Goal: Entertainment & Leisure: Consume media (video, audio)

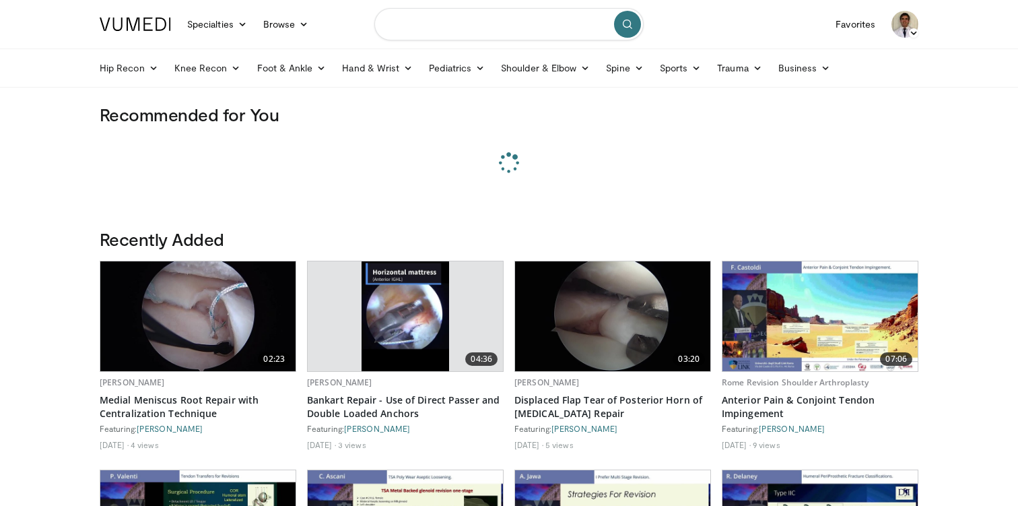
click at [470, 20] on input "Search topics, interventions" at bounding box center [508, 24] width 269 height 32
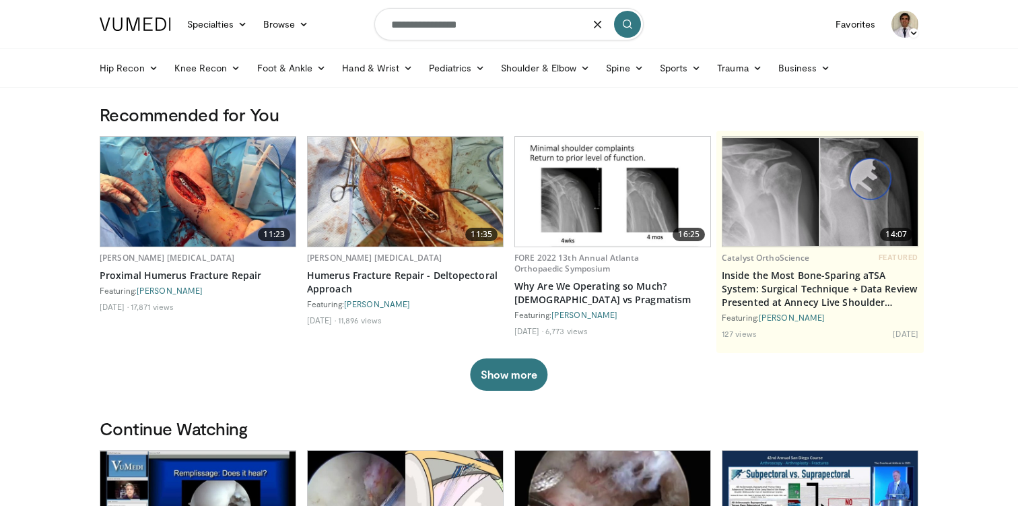
type input "**********"
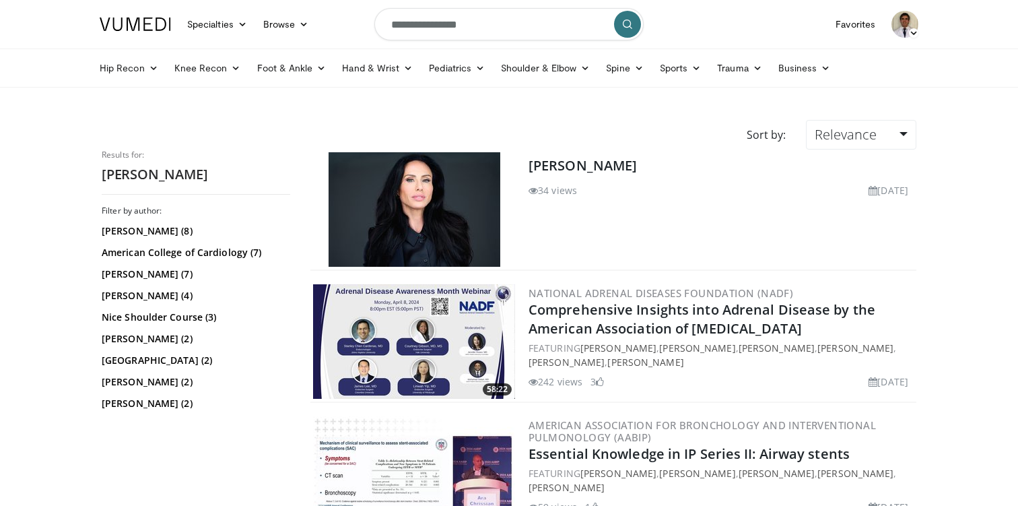
click at [911, 30] on icon at bounding box center [913, 32] width 9 height 9
click at [801, 77] on link "Add a Video" at bounding box center [836, 78] width 160 height 22
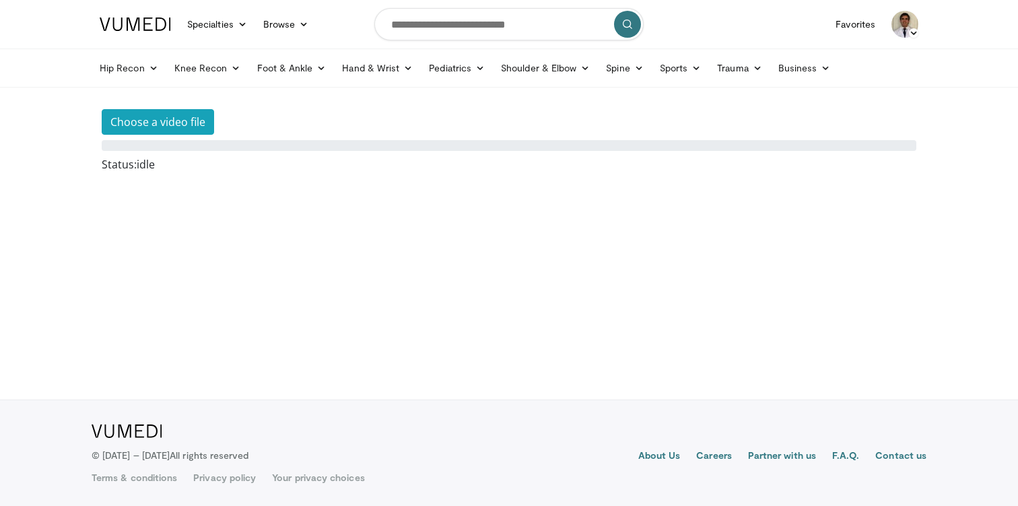
click at [912, 32] on icon at bounding box center [913, 32] width 9 height 9
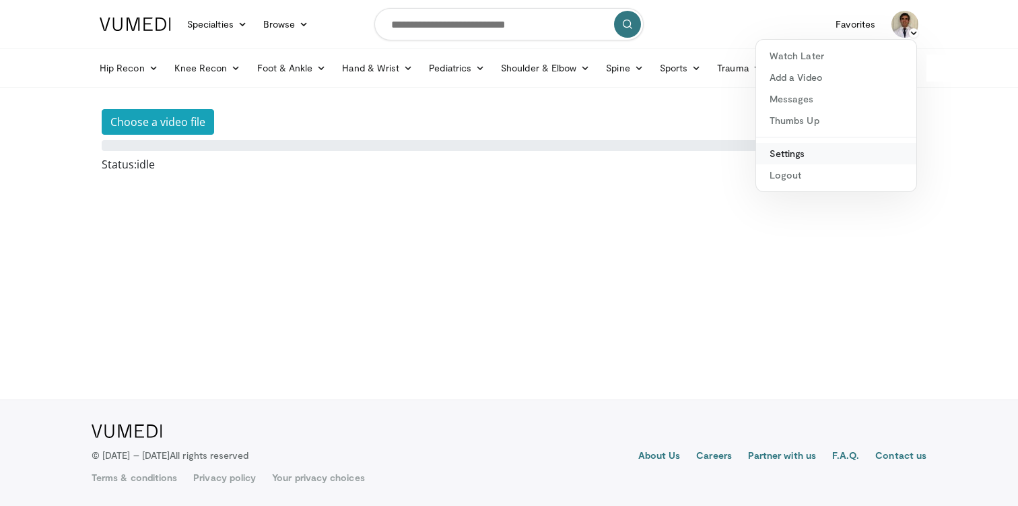
click at [780, 151] on link "Settings" at bounding box center [836, 154] width 160 height 22
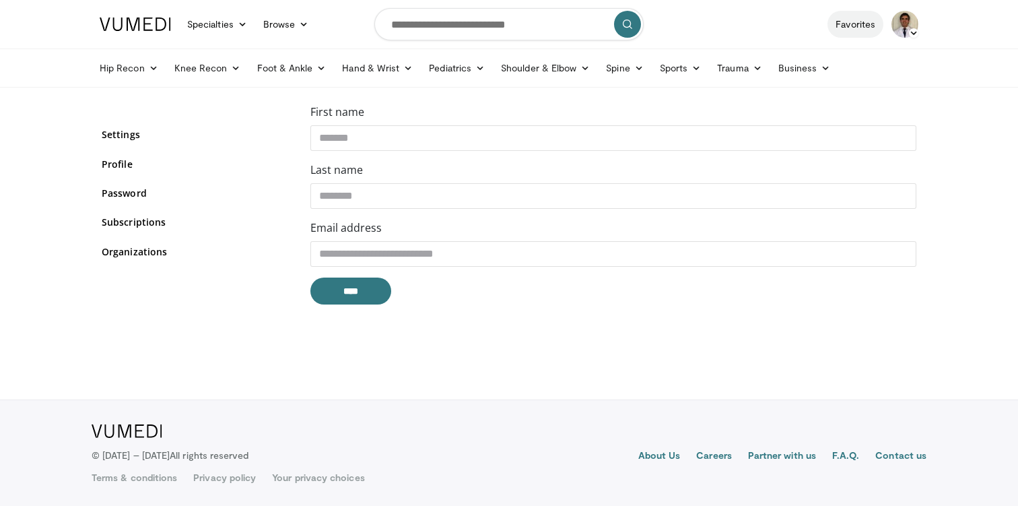
click at [861, 25] on link "Favorites" at bounding box center [856, 24] width 56 height 27
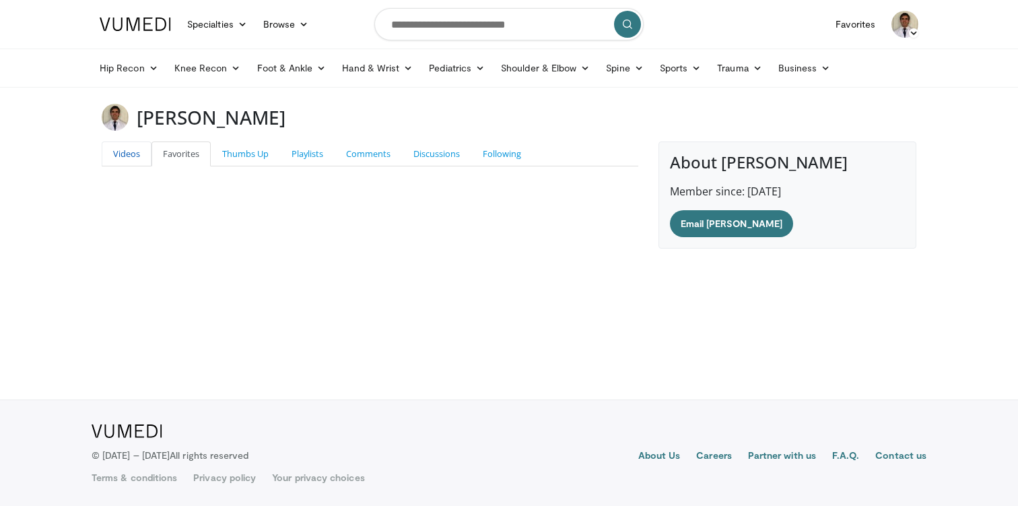
click at [125, 152] on link "Videos" at bounding box center [127, 153] width 50 height 25
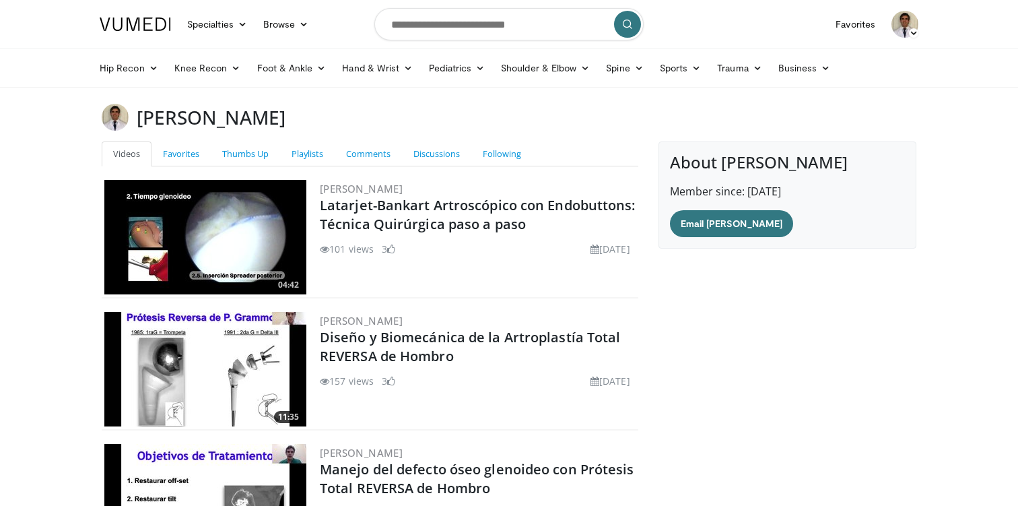
scroll to position [11, 0]
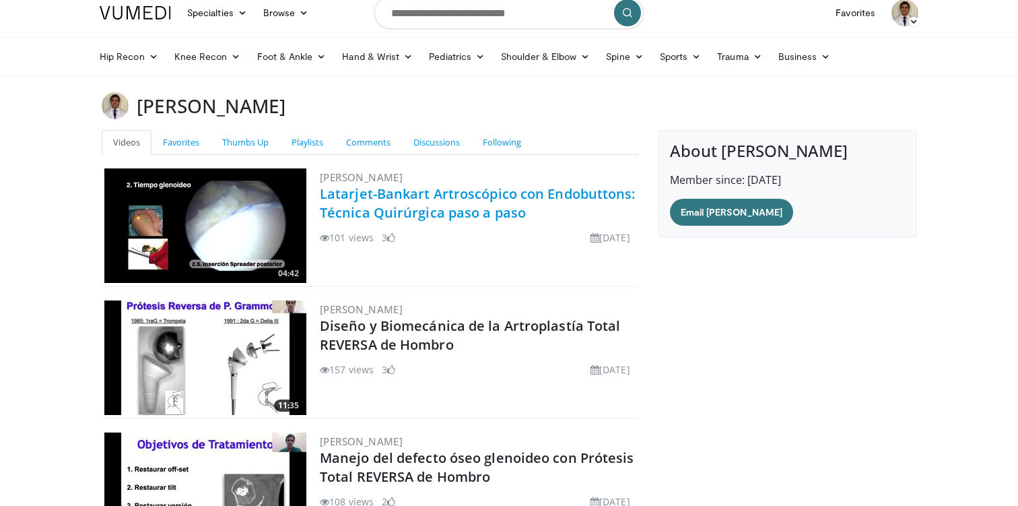
click at [430, 212] on link "Latarjet-Bankart Artroscópico con Endobuttons: Técnica Quirúrgica paso a paso" at bounding box center [478, 203] width 316 height 37
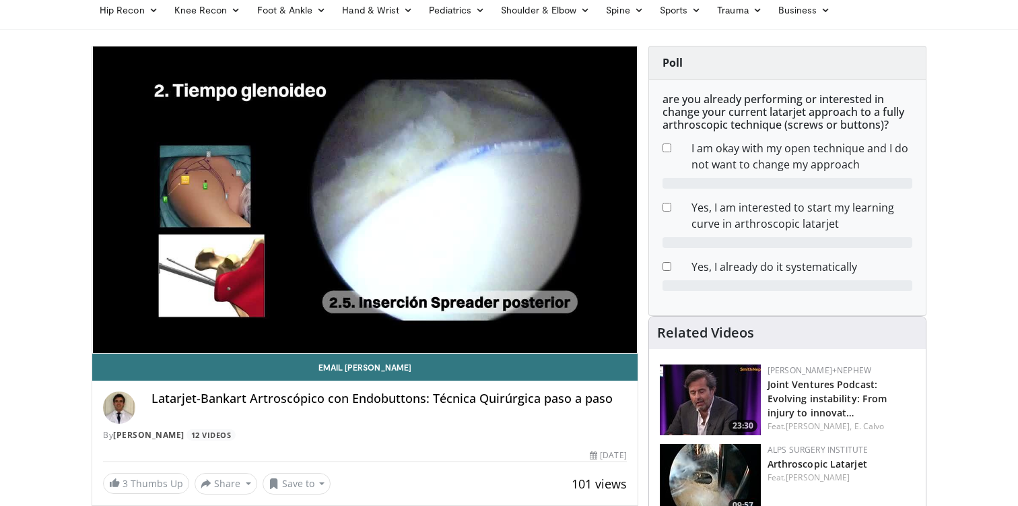
scroll to position [70, 0]
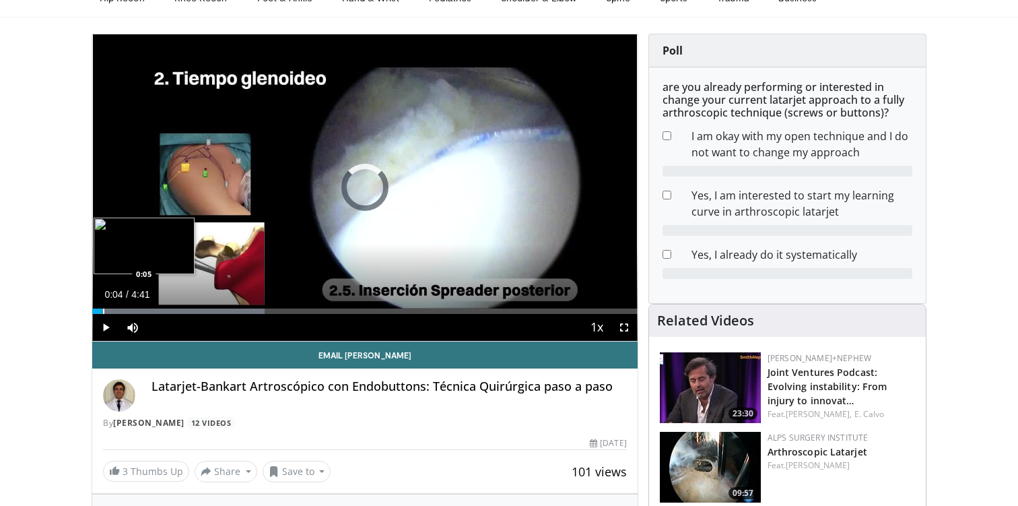
drag, startPoint x: 144, startPoint y: 312, endPoint x: 92, endPoint y: 312, distance: 51.9
click at [103, 312] on div "Progress Bar" at bounding box center [103, 310] width 1 height 5
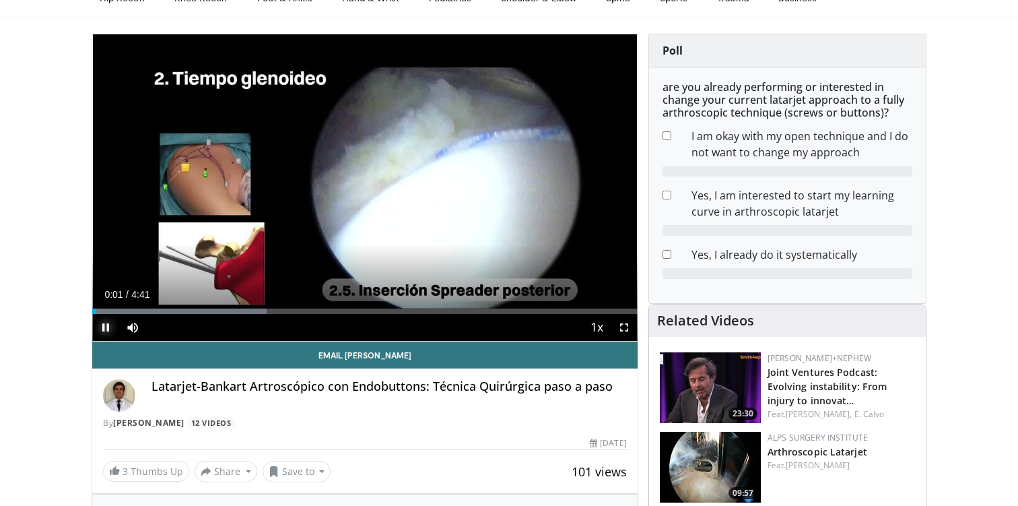
click at [102, 329] on span "Video Player" at bounding box center [105, 327] width 27 height 27
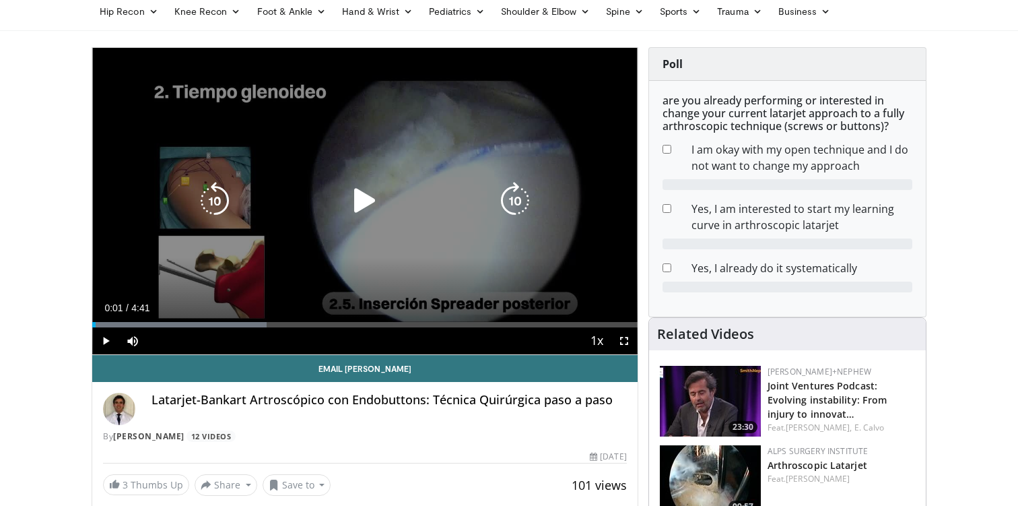
scroll to position [60, 0]
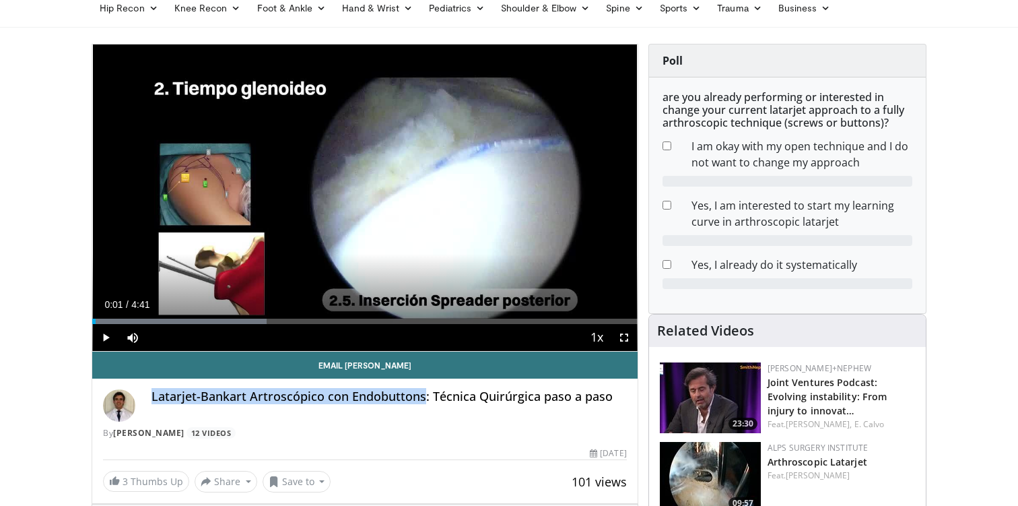
drag, startPoint x: 152, startPoint y: 398, endPoint x: 423, endPoint y: 393, distance: 270.7
click at [423, 393] on h4 "Latarjet-Bankart Artroscópico con Endobuttons: Técnica Quirúrgica paso a paso" at bounding box center [389, 396] width 475 height 15
copy h4 "Latarjet-Bankart Artroscópico con Endobuttons"
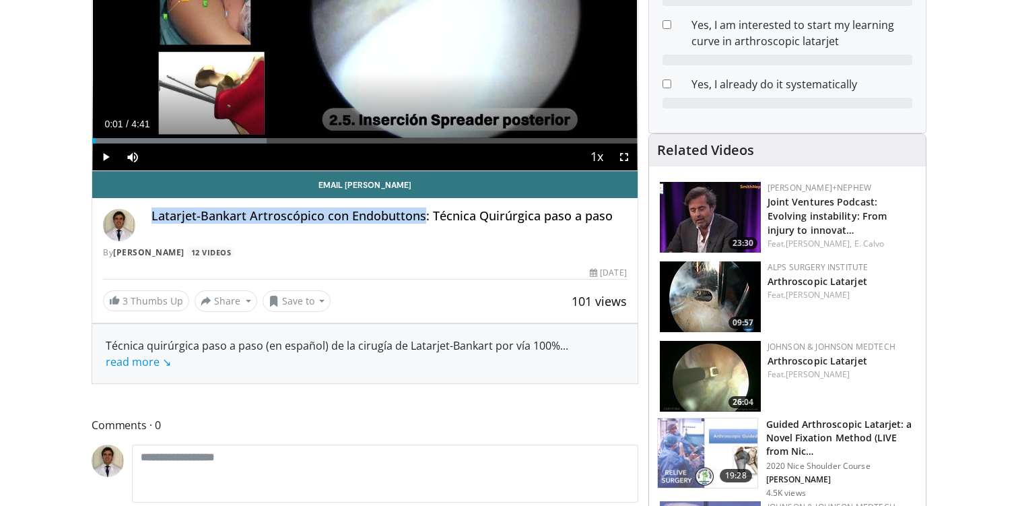
scroll to position [0, 0]
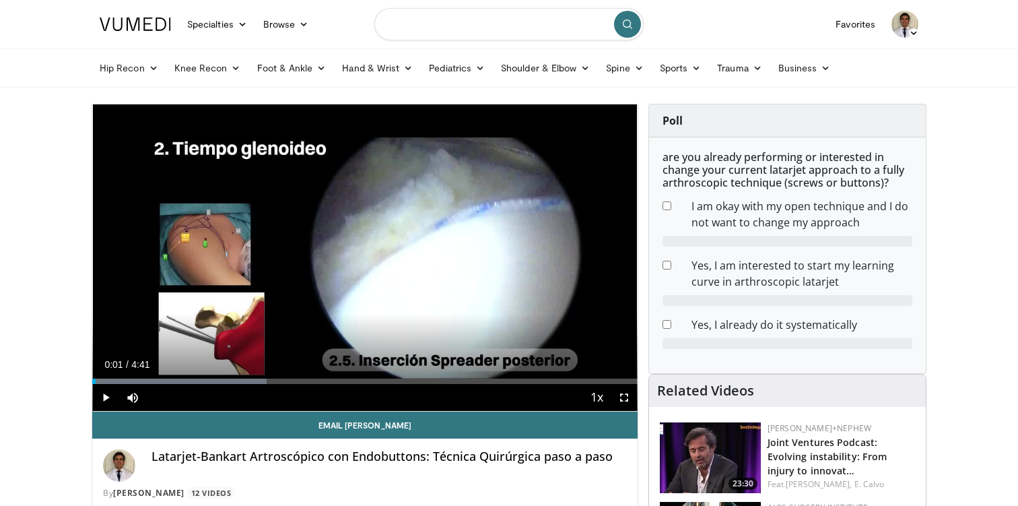
click at [475, 39] on input "Search topics, interventions" at bounding box center [508, 24] width 269 height 32
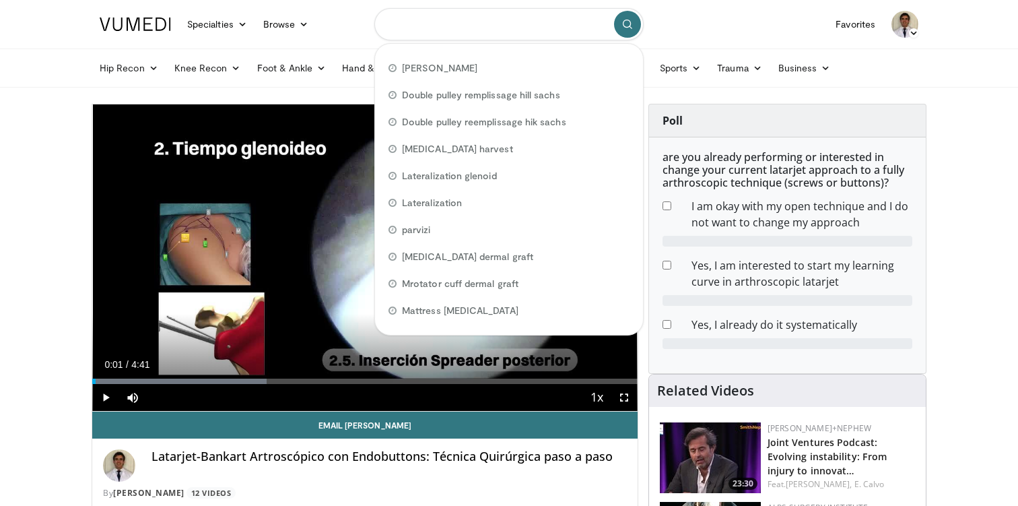
paste input "**********"
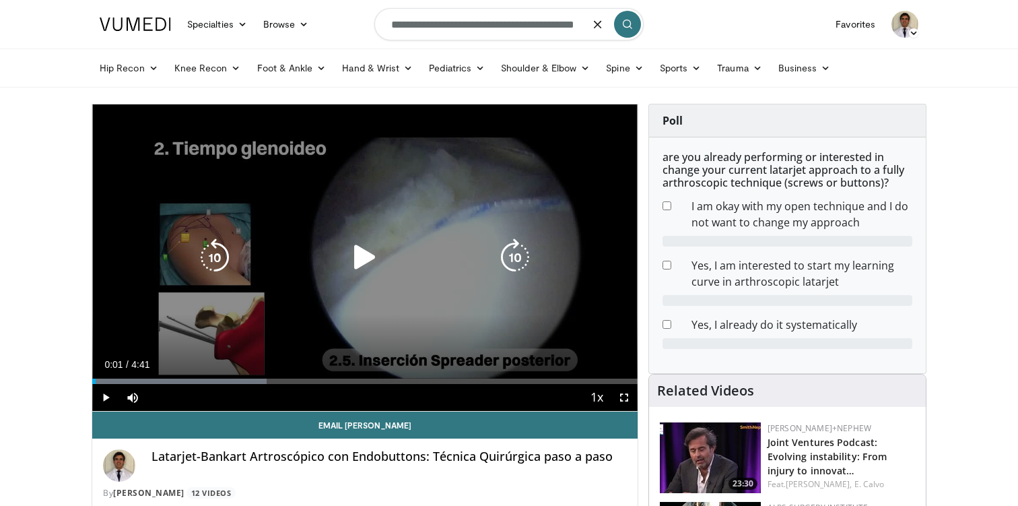
type input "**********"
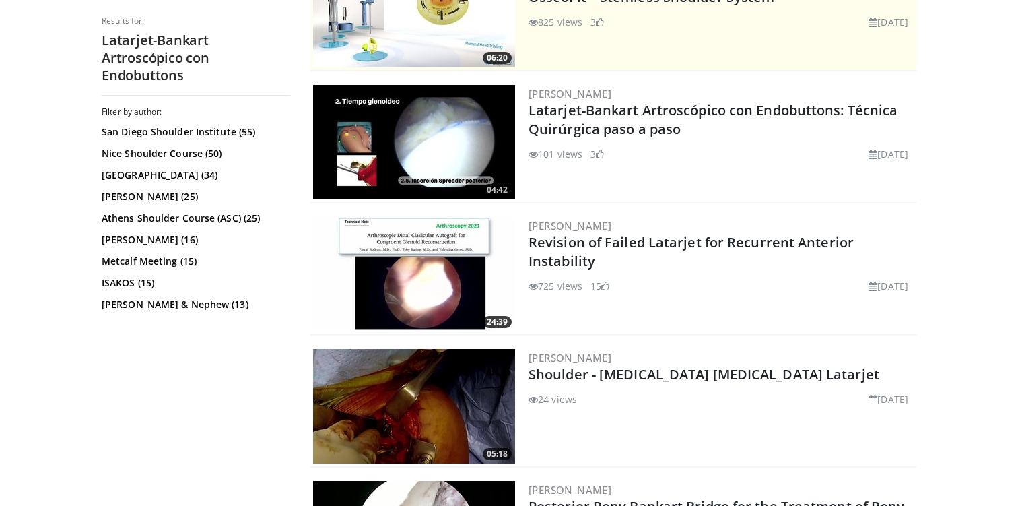
scroll to position [330, 0]
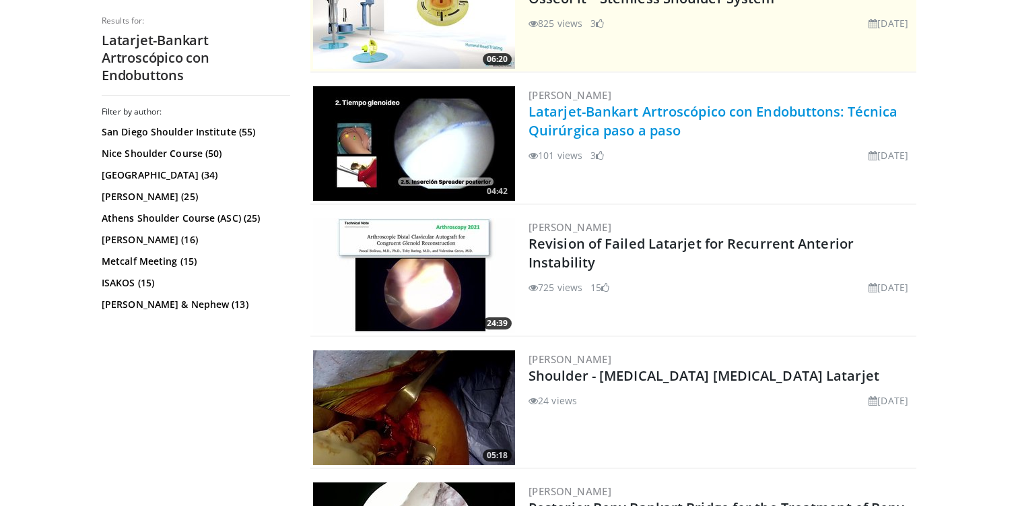
click at [599, 126] on link "Latarjet-Bankart Artroscópico con Endobuttons: Técnica Quirúrgica paso a paso" at bounding box center [713, 120] width 369 height 37
